Goal: Task Accomplishment & Management: Use online tool/utility

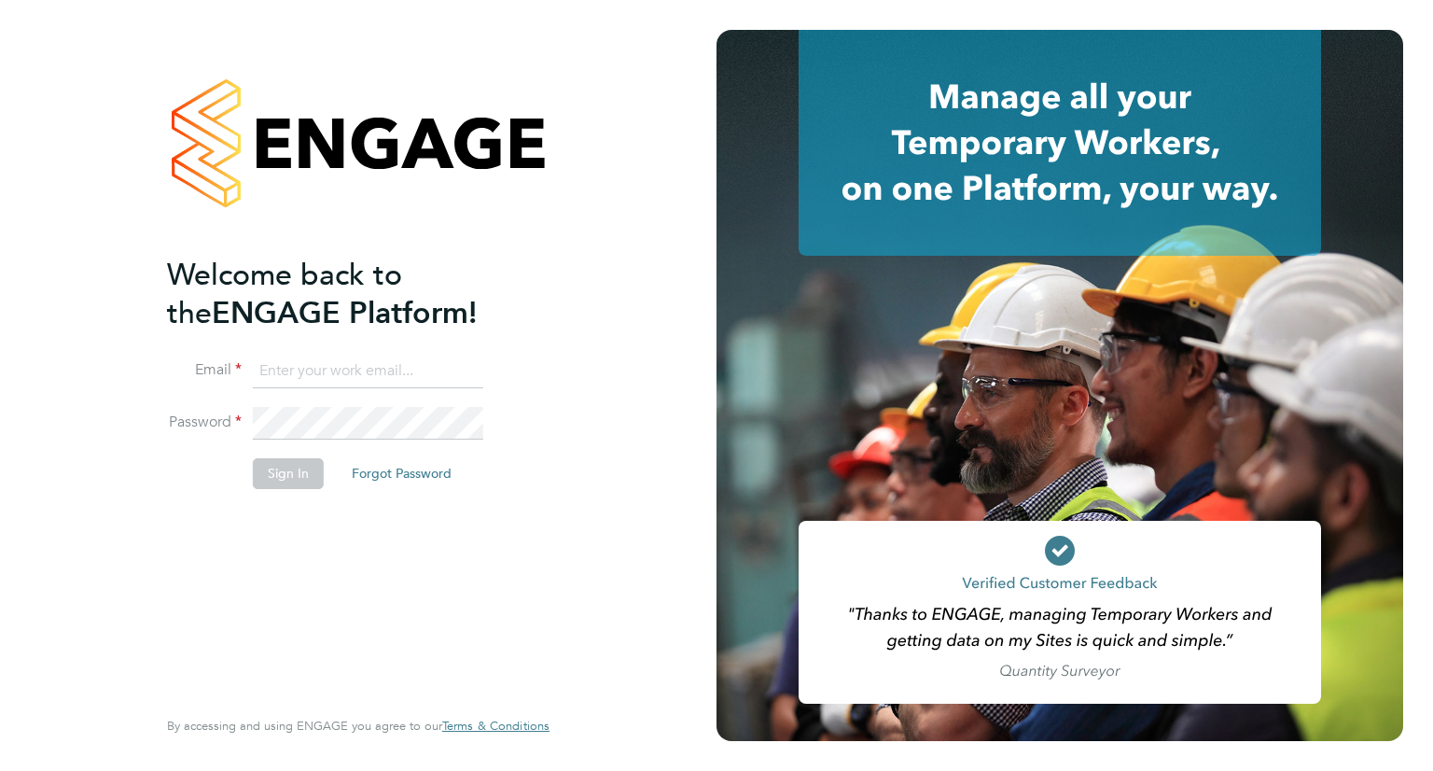
click at [297, 360] on input at bounding box center [368, 372] width 230 height 34
type input "[EMAIL_ADDRESS][PERSON_NAME][DOMAIN_NAME]"
click at [276, 472] on button "Sign In" at bounding box center [288, 473] width 71 height 30
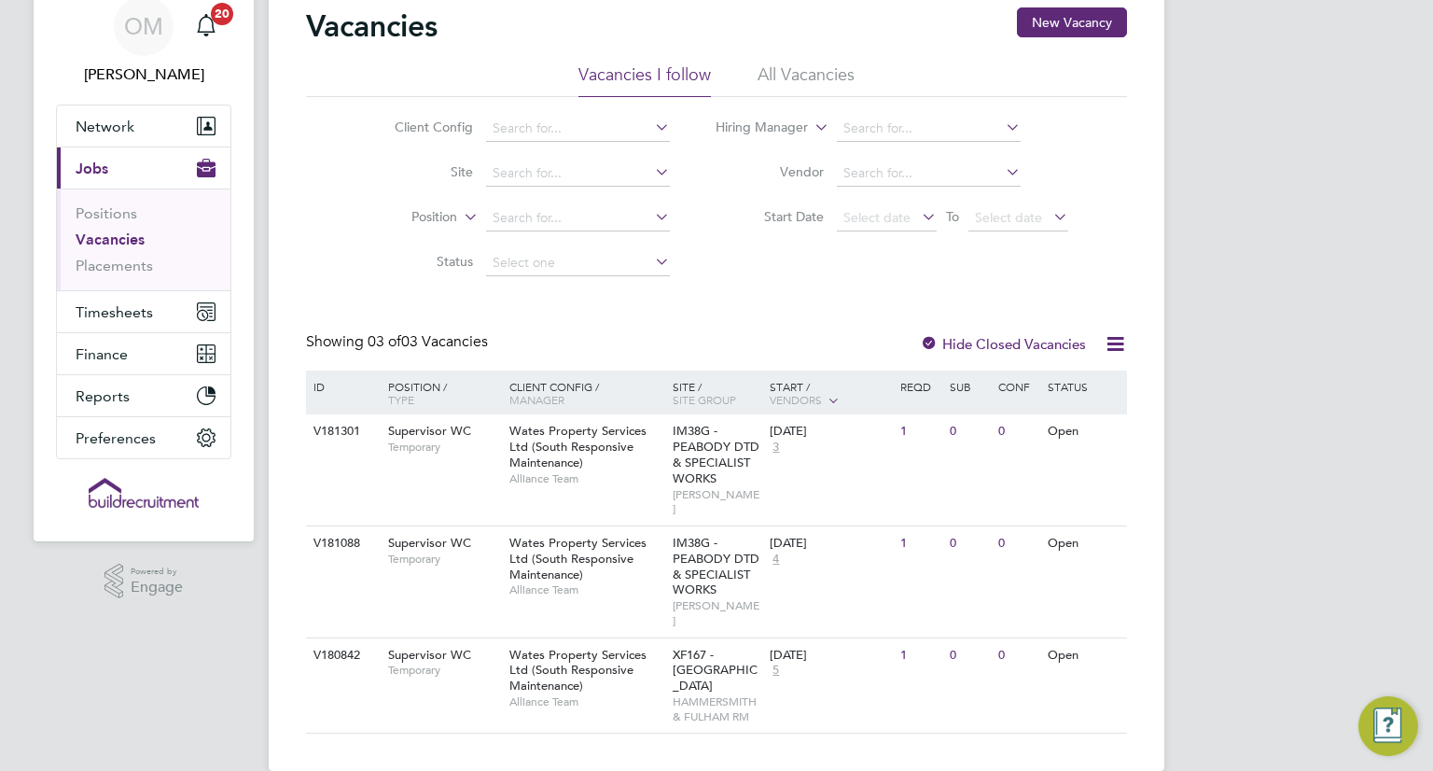
scroll to position [75, 0]
